Goal: Information Seeking & Learning: Learn about a topic

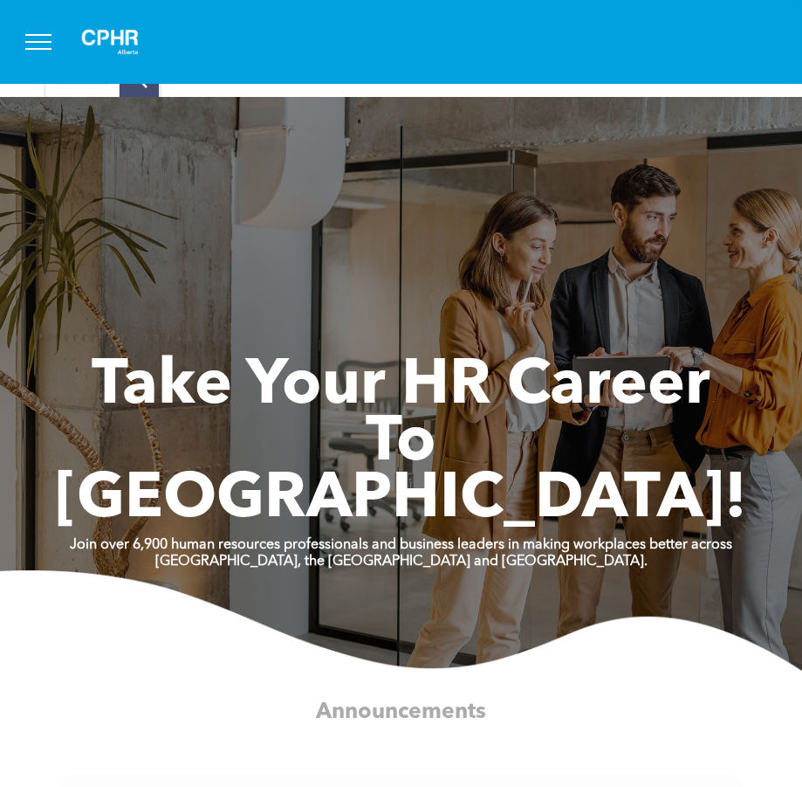
click at [39, 48] on span "menu" at bounding box center [38, 49] width 26 height 2
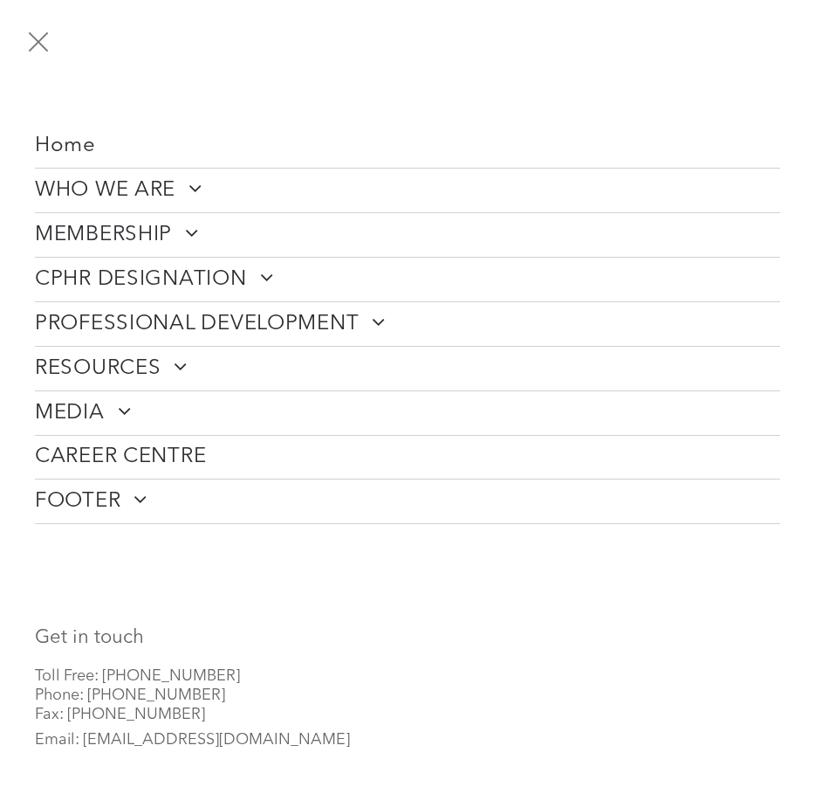
click at [187, 230] on span at bounding box center [185, 232] width 27 height 21
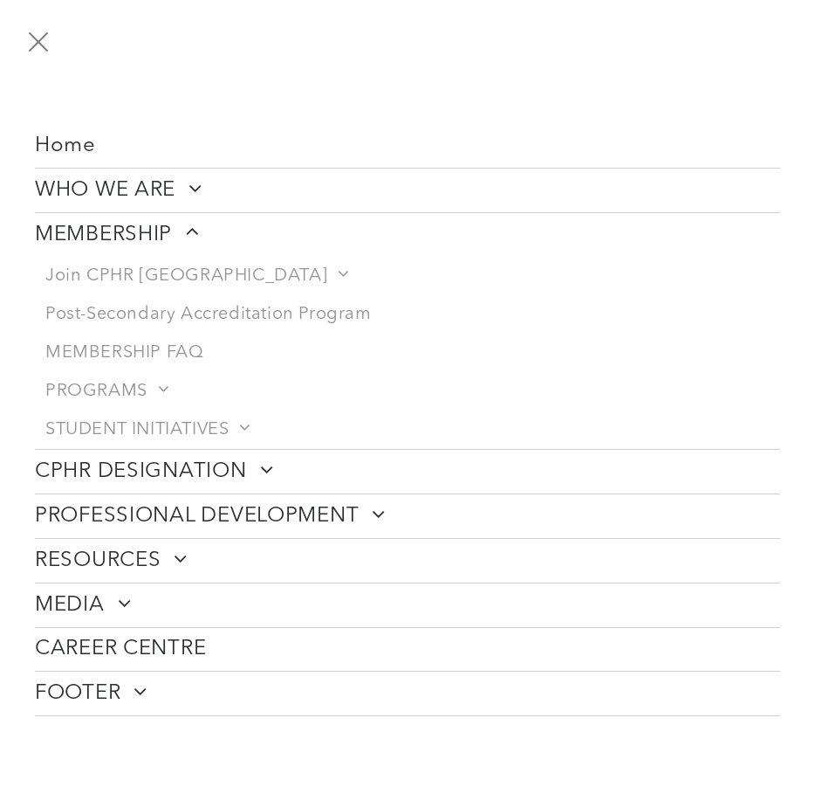
click at [39, 41] on span "menu" at bounding box center [39, 41] width 20 height 20
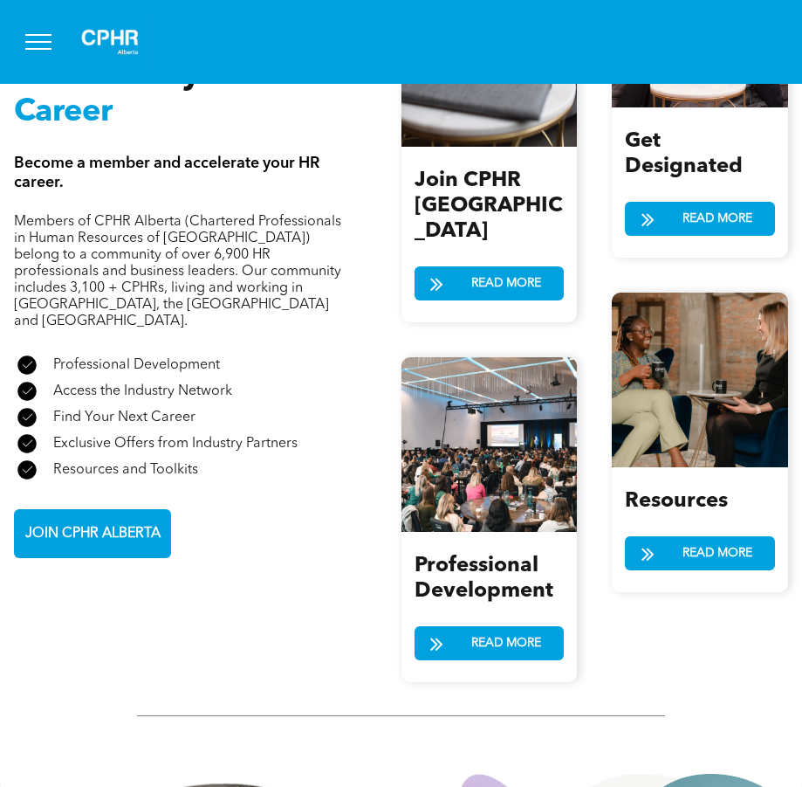
scroll to position [2095, 0]
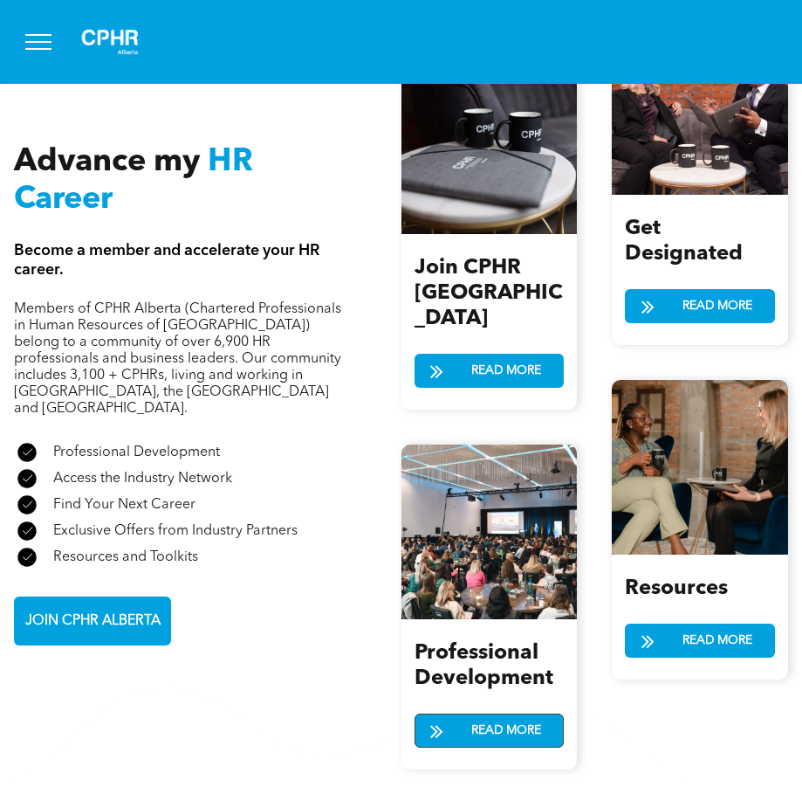
click at [482, 714] on span "READ MORE" at bounding box center [506, 730] width 82 height 32
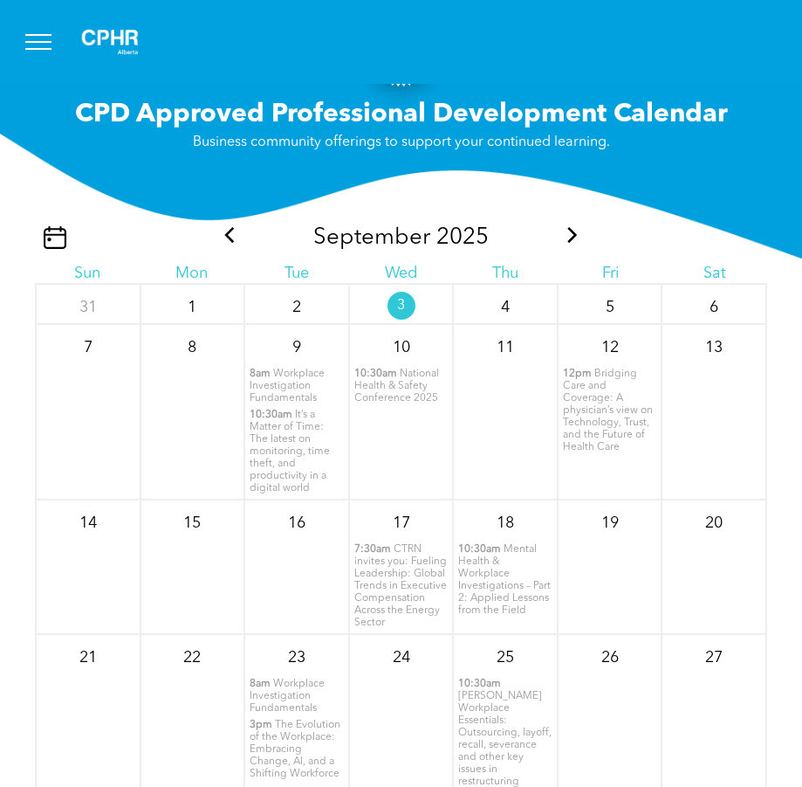
scroll to position [37, 0]
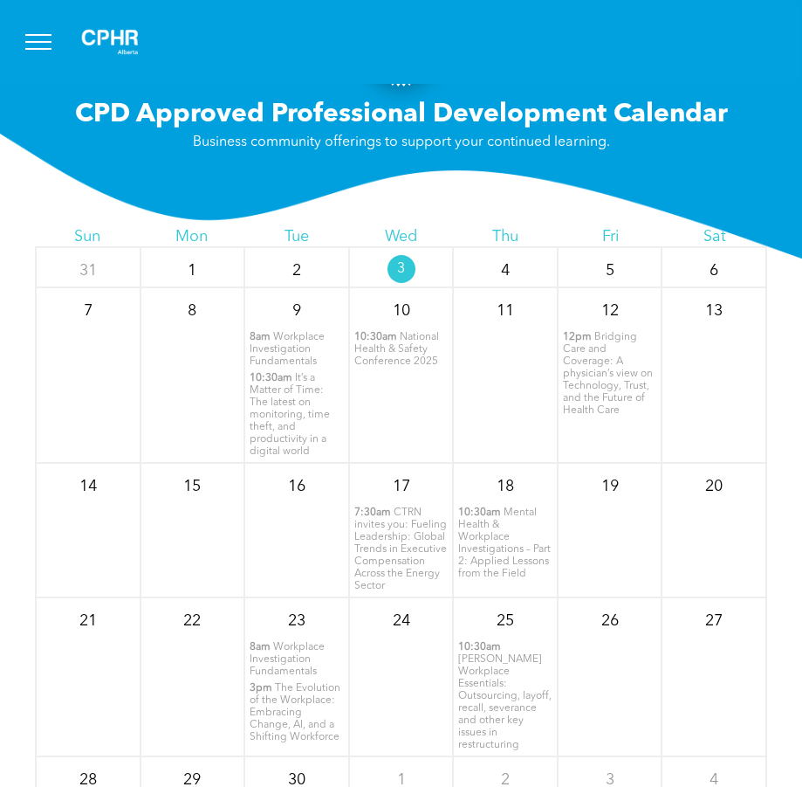
click at [380, 548] on span "CTRN invites you: Fueling Leadership: Global Trends in Executive Compensation A…" at bounding box center [400, 549] width 93 height 84
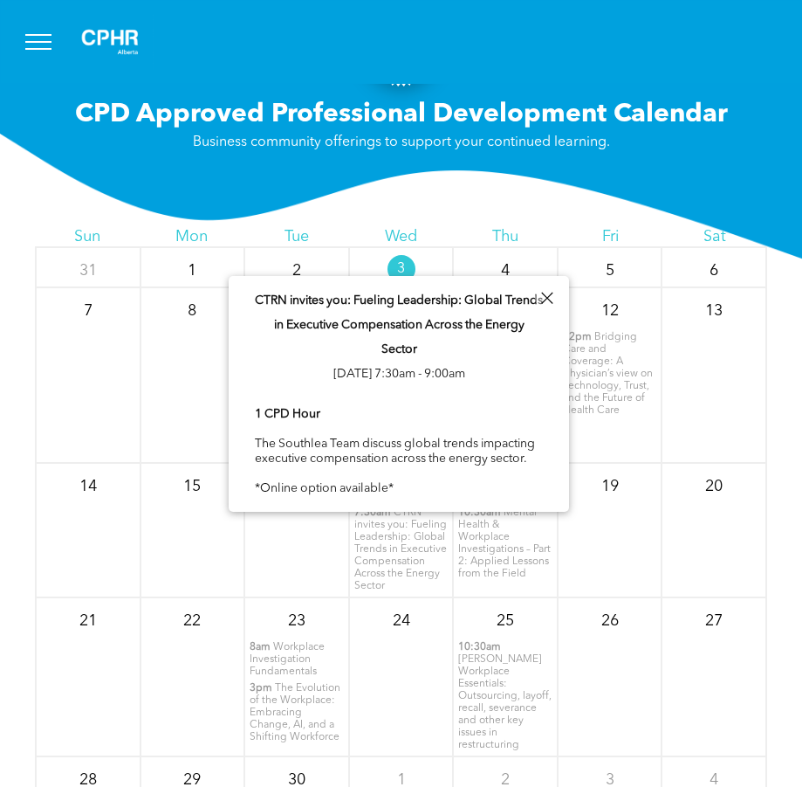
click at [388, 306] on span "CTRN invites you: Fueling Leadership: Global Trends in Executive Compensation A…" at bounding box center [399, 324] width 288 height 61
click at [667, 127] on span "CPD Approved Professional Development Calendar" at bounding box center [401, 114] width 653 height 26
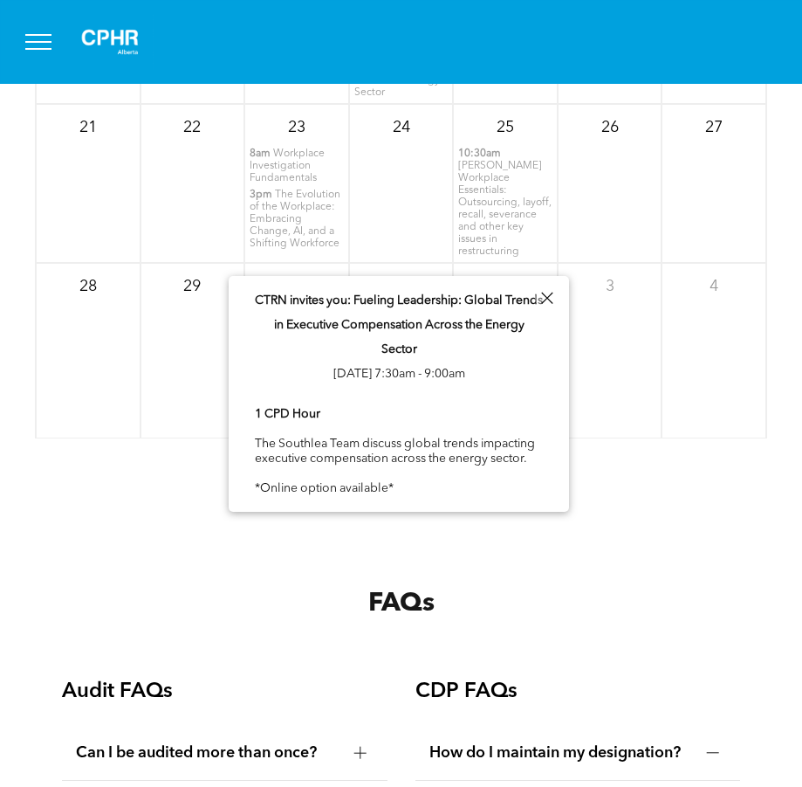
scroll to position [2619, 0]
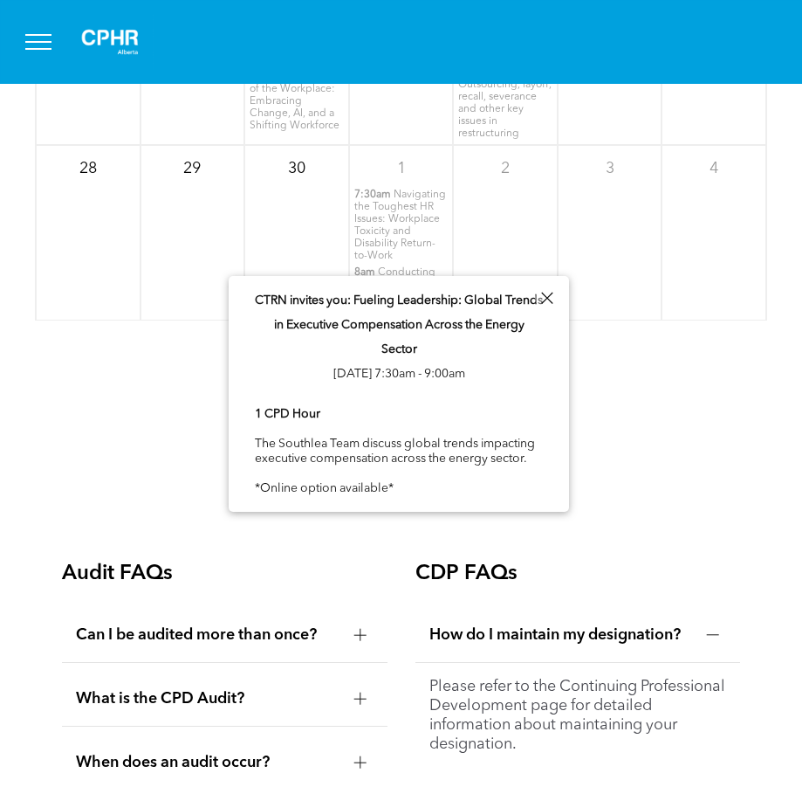
click at [553, 293] on div at bounding box center [547, 298] width 24 height 24
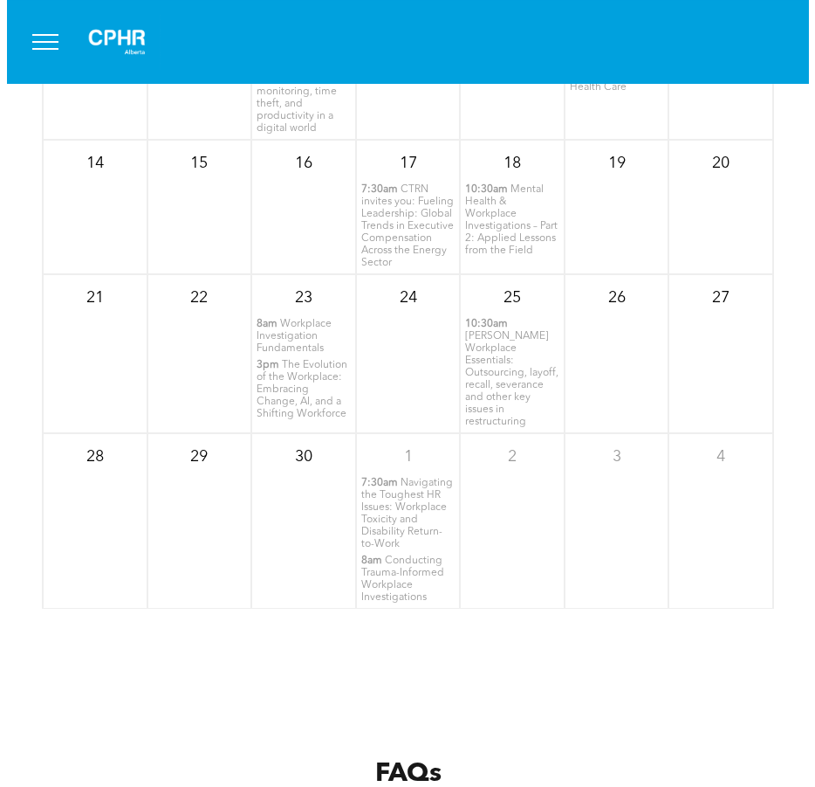
scroll to position [0, 0]
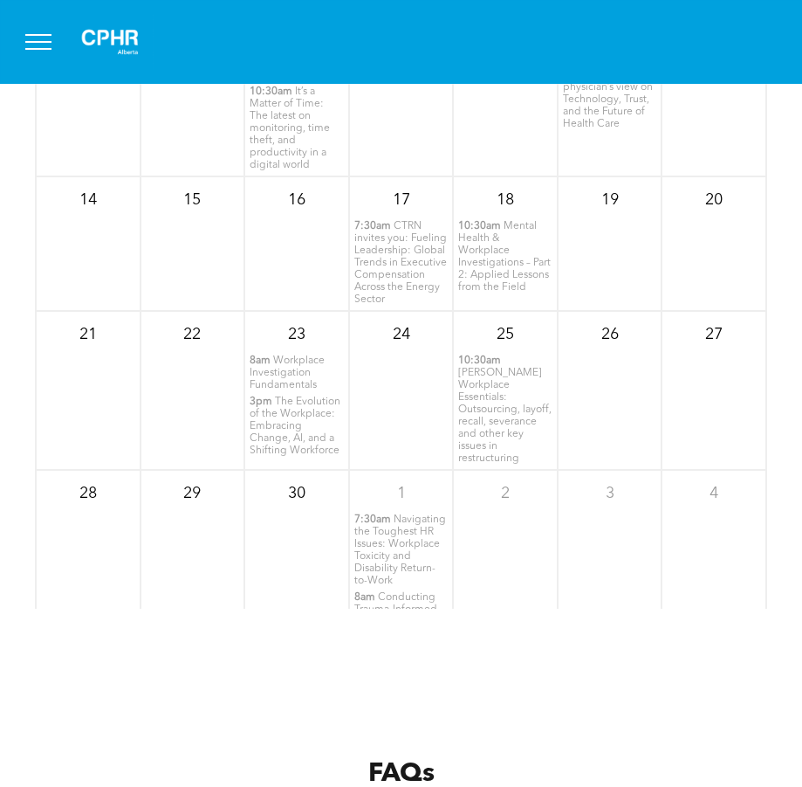
click at [38, 41] on span "menu" at bounding box center [38, 42] width 26 height 2
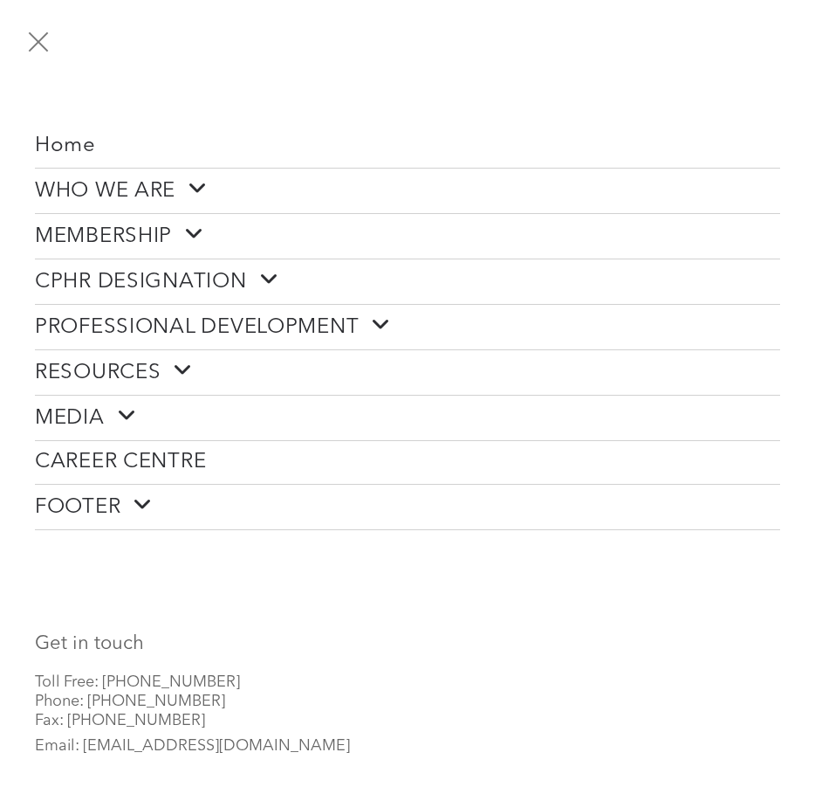
click at [179, 230] on span at bounding box center [188, 234] width 32 height 23
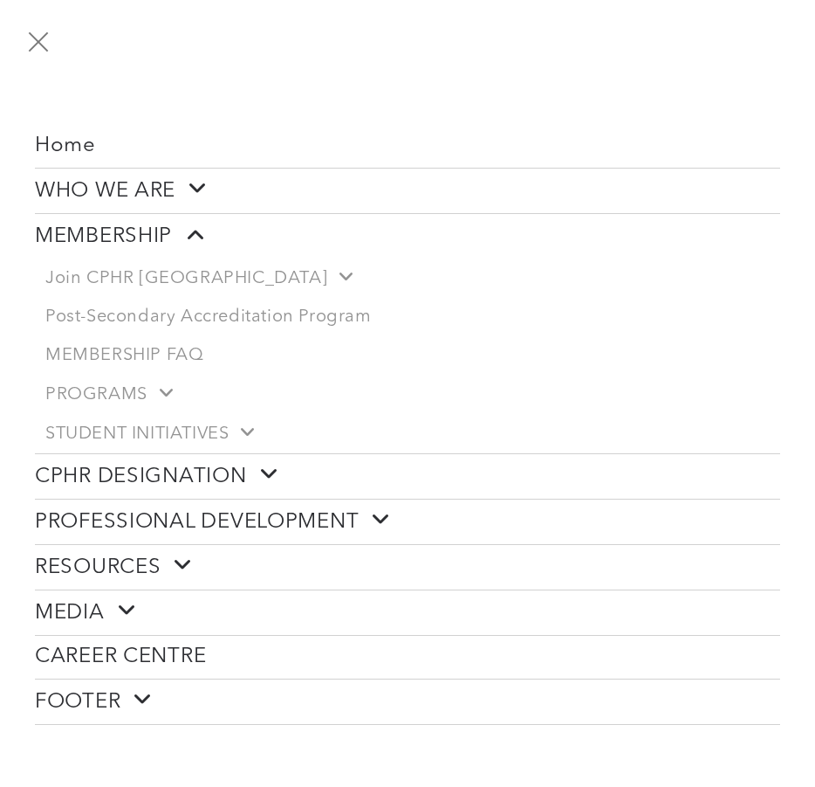
click at [380, 513] on span at bounding box center [375, 519] width 32 height 23
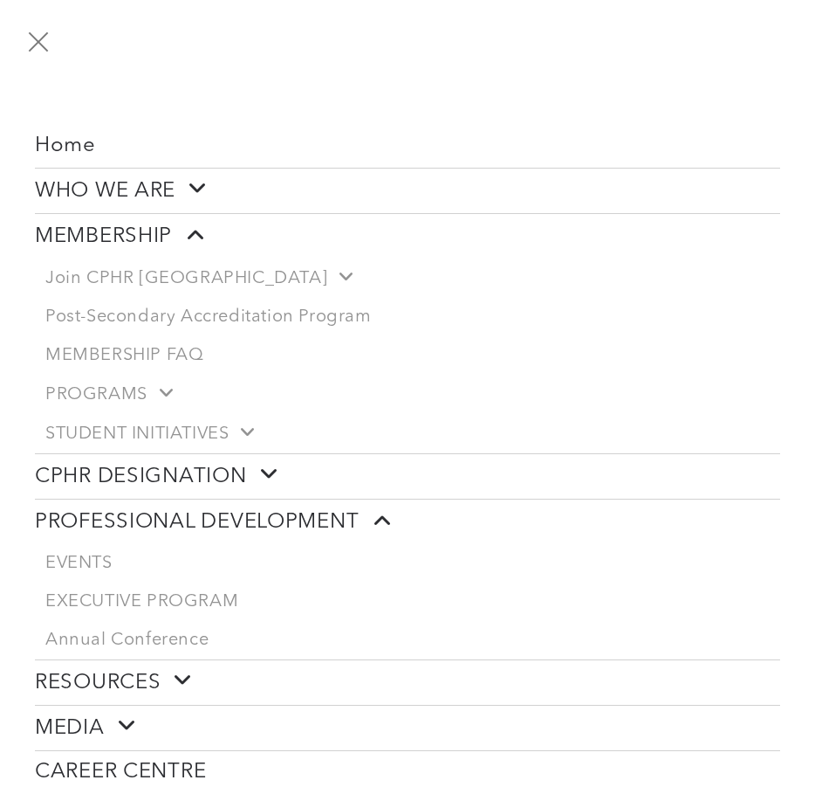
click at [38, 37] on button "menu" at bounding box center [38, 41] width 45 height 45
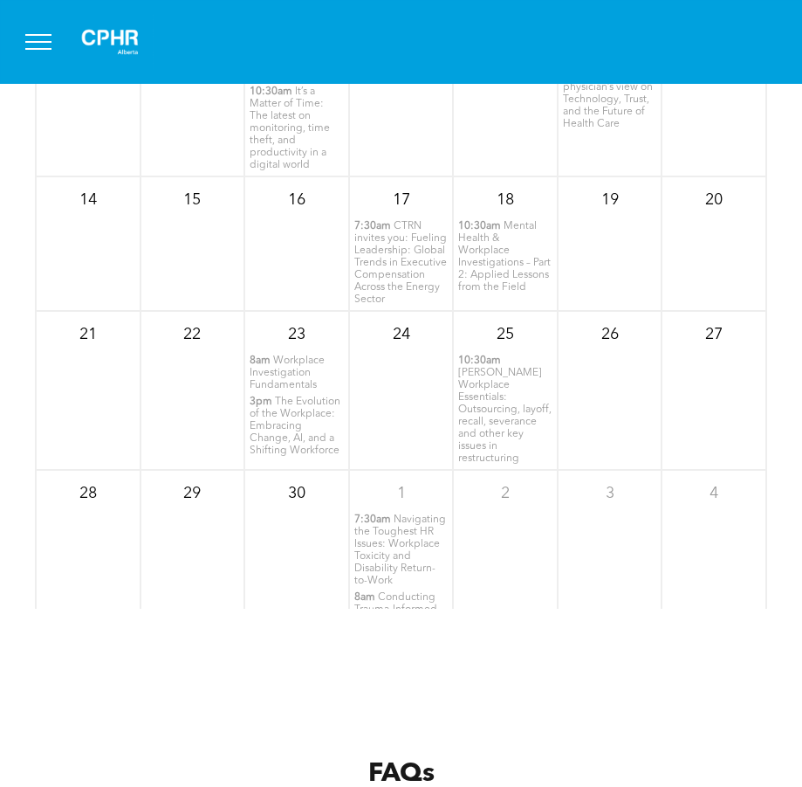
click at [104, 34] on img at bounding box center [109, 42] width 87 height 56
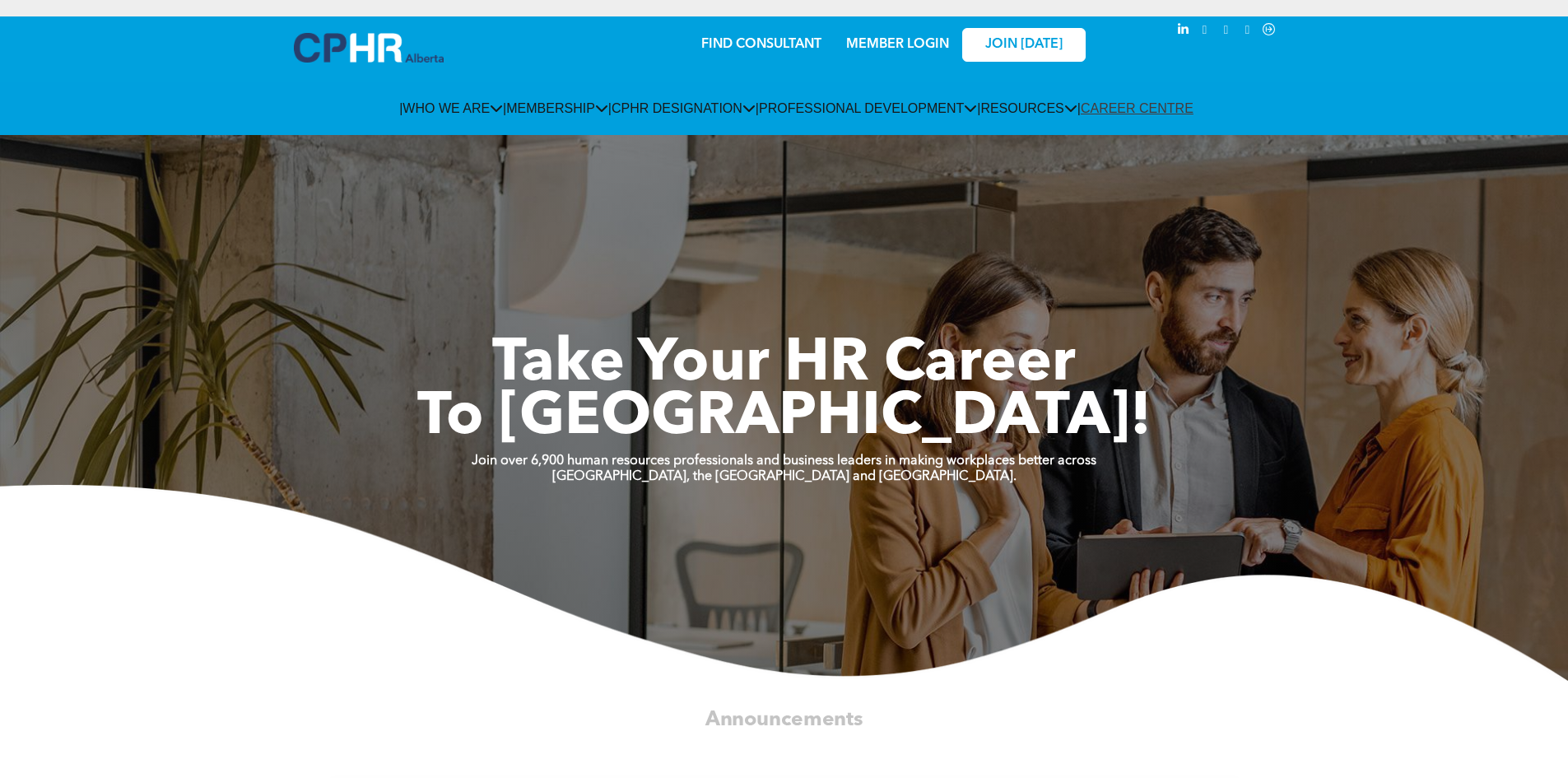
click at [755, 46] on link "MEMBER LOGIN" at bounding box center [897, 44] width 103 height 13
